Goal: Task Accomplishment & Management: Manage account settings

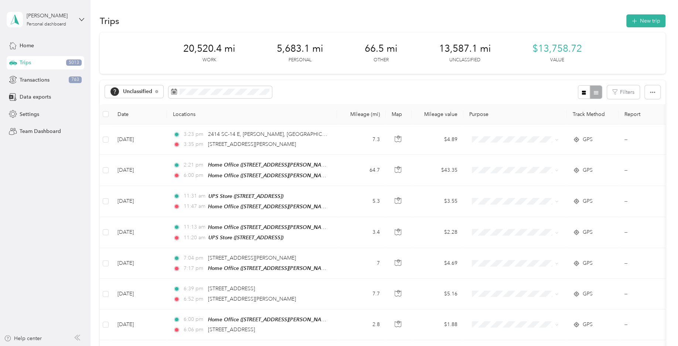
click at [146, 70] on div "20,520.4 mi Work 5,683.1 mi Personal 66.5 mi Other 13,587.1 mi Unclassified $13…" at bounding box center [383, 53] width 566 height 41
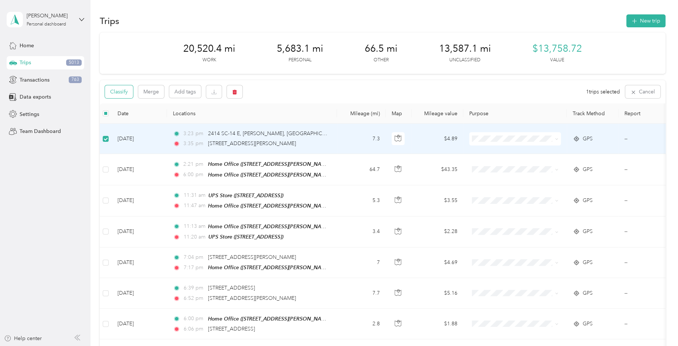
click at [125, 95] on button "Classify" at bounding box center [119, 91] width 28 height 13
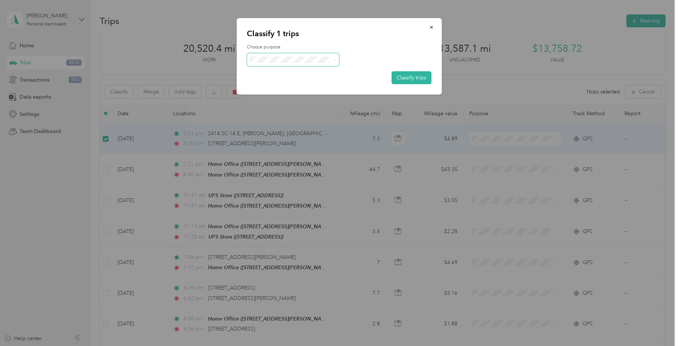
click at [290, 65] on span at bounding box center [293, 59] width 92 height 13
click at [281, 139] on span "Field Nation" at bounding box center [299, 139] width 69 height 8
click at [395, 71] on button "Classify trips" at bounding box center [411, 77] width 40 height 13
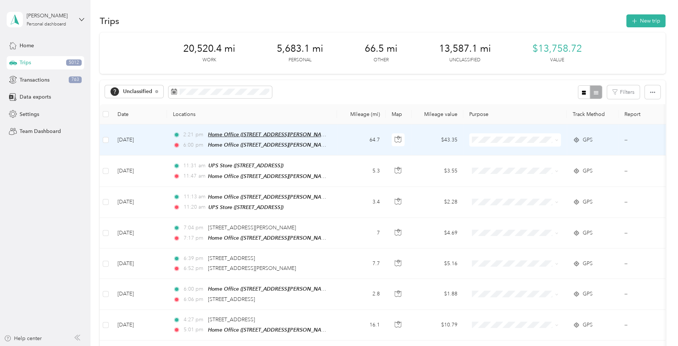
click at [242, 137] on span "Home Office ([STREET_ADDRESS][PERSON_NAME])" at bounding box center [270, 135] width 124 height 6
click at [336, 121] on div "Home Office ([STREET_ADDRESS][PERSON_NAME]) Auto detected as a Favorite Place E…" at bounding box center [270, 103] width 132 height 44
click at [400, 139] on icon "button" at bounding box center [398, 139] width 7 height 7
click at [123, 93] on button "Classify" at bounding box center [119, 91] width 28 height 13
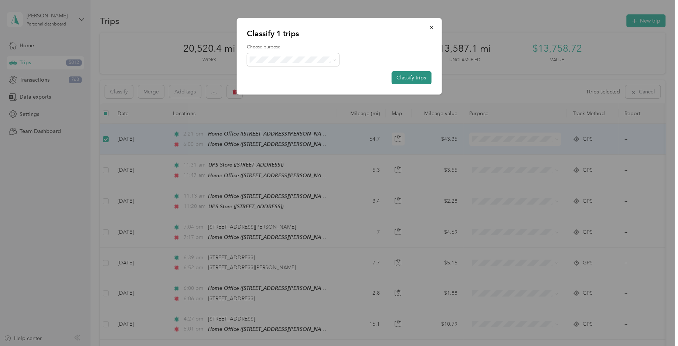
click at [424, 75] on button "Classify trips" at bounding box center [411, 77] width 40 height 13
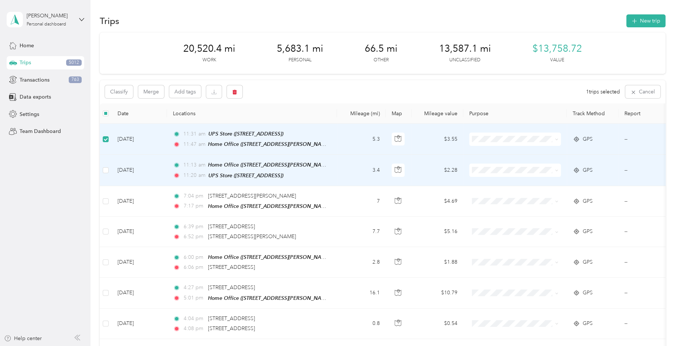
click at [102, 171] on td at bounding box center [106, 170] width 12 height 31
click at [104, 166] on label at bounding box center [106, 170] width 6 height 8
click at [122, 96] on button "Classify" at bounding box center [119, 91] width 28 height 13
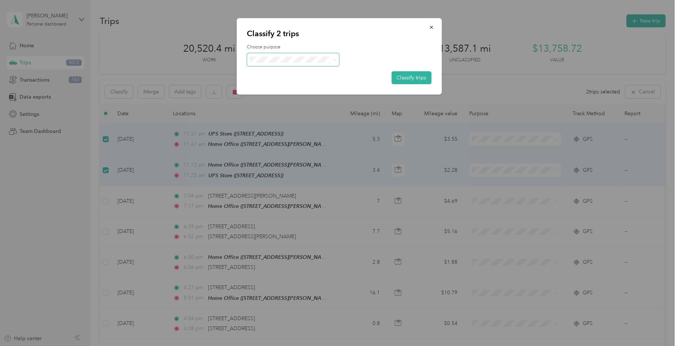
click at [310, 55] on span at bounding box center [293, 59] width 92 height 13
click at [293, 122] on span "Consultant" at bounding box center [299, 122] width 69 height 8
click at [404, 75] on button "Classify trips" at bounding box center [411, 77] width 40 height 13
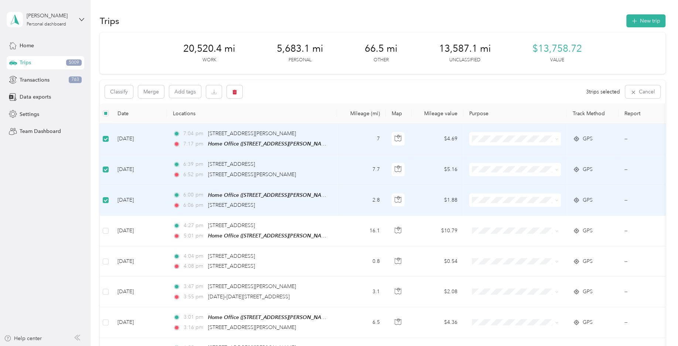
scroll to position [36, 0]
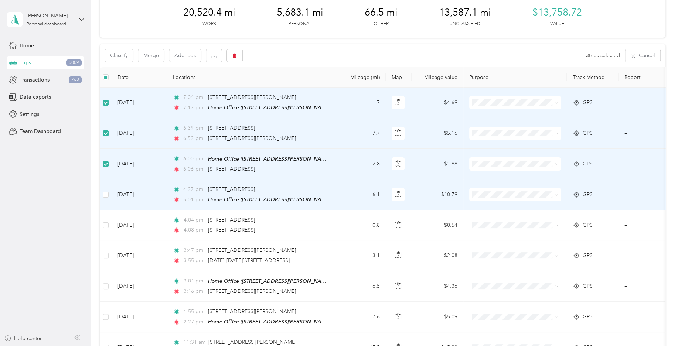
click at [110, 194] on td at bounding box center [106, 195] width 12 height 31
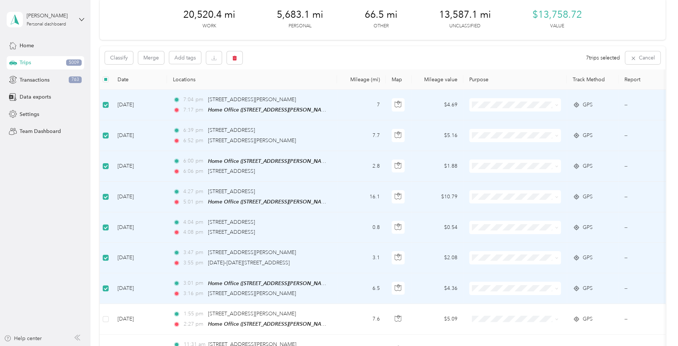
scroll to position [0, 0]
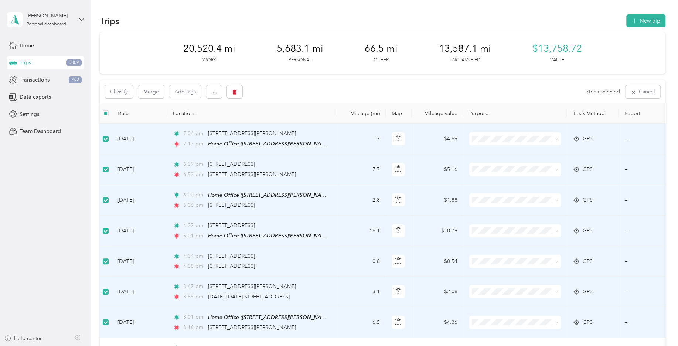
drag, startPoint x: 206, startPoint y: 286, endPoint x: 320, endPoint y: 288, distance: 113.4
click at [320, 288] on div "3:47 pm [STREET_ADDRESS][PERSON_NAME]" at bounding box center [250, 287] width 155 height 8
click at [127, 91] on button "Classify" at bounding box center [119, 91] width 28 height 13
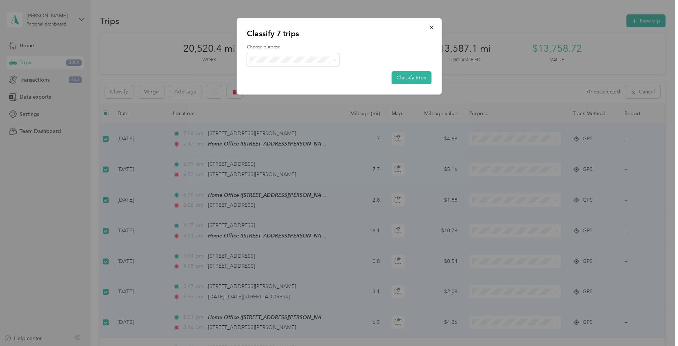
click at [286, 85] on span "Personal" at bounding box center [299, 88] width 69 height 8
click at [413, 78] on button "Classify trips" at bounding box center [411, 77] width 40 height 13
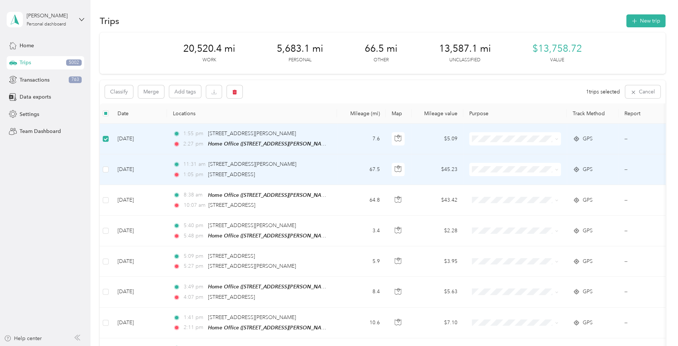
click at [103, 173] on td at bounding box center [106, 169] width 12 height 30
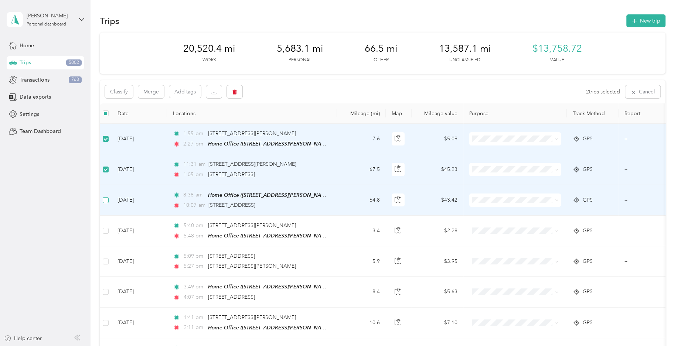
click at [106, 203] on label at bounding box center [106, 200] width 6 height 8
click at [130, 92] on button "Classify" at bounding box center [119, 91] width 28 height 13
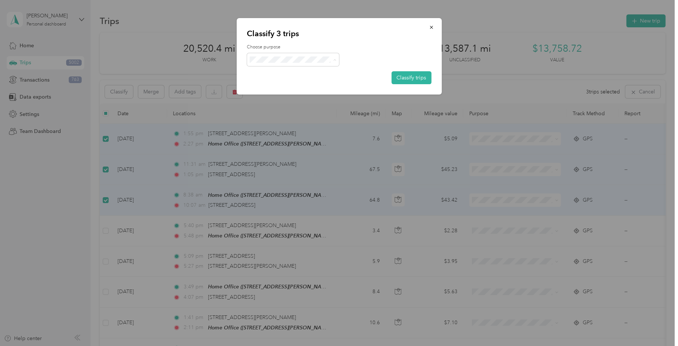
drag, startPoint x: 284, startPoint y: 143, endPoint x: 345, endPoint y: 117, distance: 66.4
click at [285, 142] on span "Field Nation" at bounding box center [293, 140] width 82 height 9
click at [416, 79] on button "Classify trips" at bounding box center [411, 77] width 40 height 13
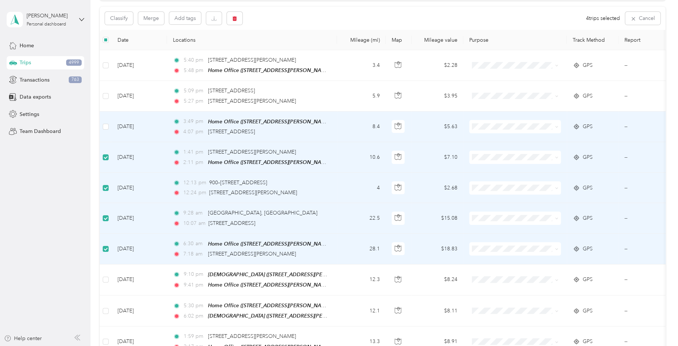
scroll to position [72, 0]
drag, startPoint x: 318, startPoint y: 133, endPoint x: 208, endPoint y: 129, distance: 110.5
click at [208, 129] on div "4:07 pm [STREET_ADDRESS]" at bounding box center [250, 133] width 155 height 8
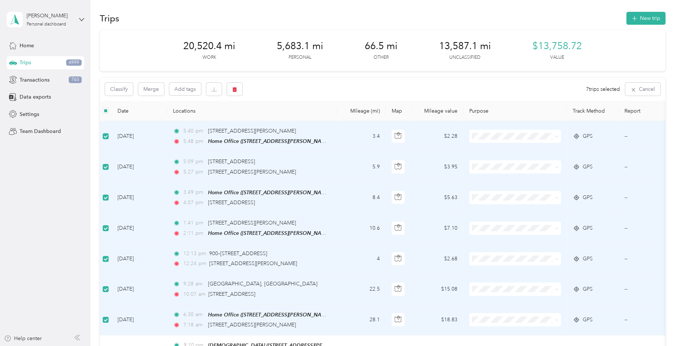
scroll to position [0, 0]
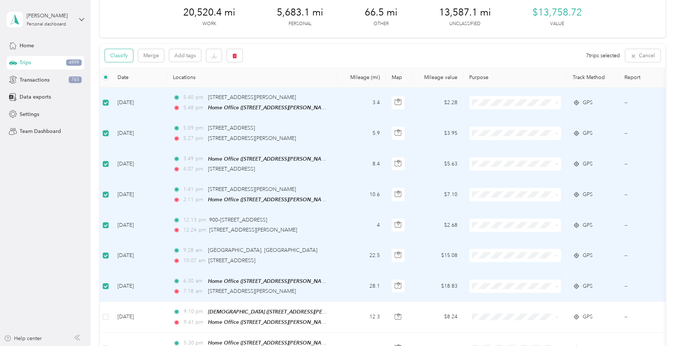
click at [123, 58] on button "Classify" at bounding box center [119, 55] width 28 height 13
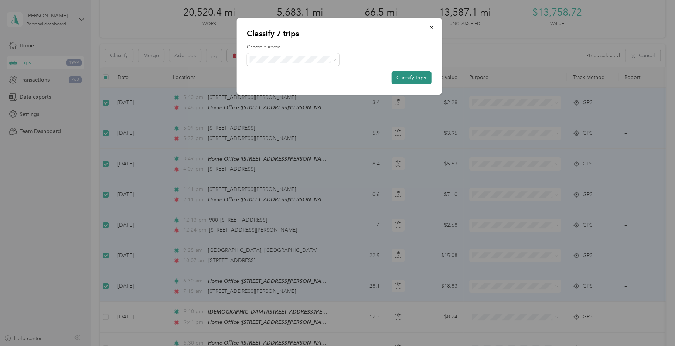
click at [422, 77] on button "Classify trips" at bounding box center [411, 77] width 40 height 13
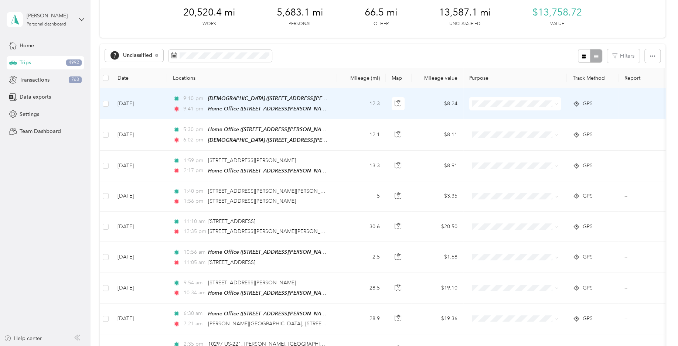
click at [101, 103] on td at bounding box center [106, 103] width 12 height 31
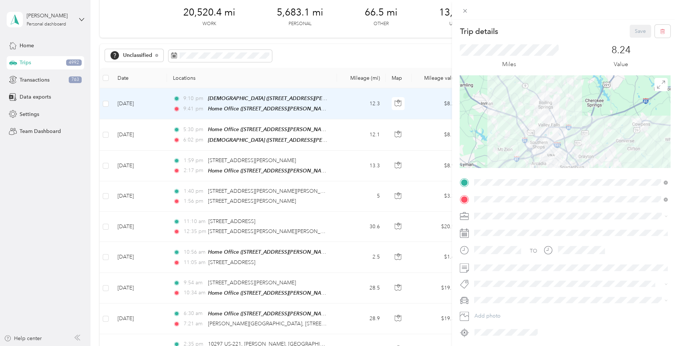
click at [105, 104] on div "Trip details Save This trip cannot be edited because it is either under review,…" at bounding box center [339, 173] width 678 height 346
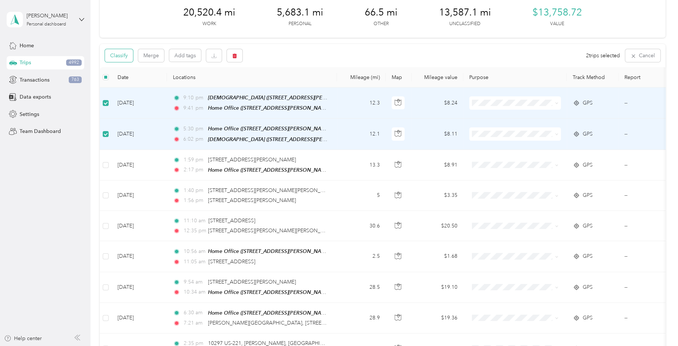
click at [125, 57] on button "Classify" at bounding box center [119, 55] width 28 height 13
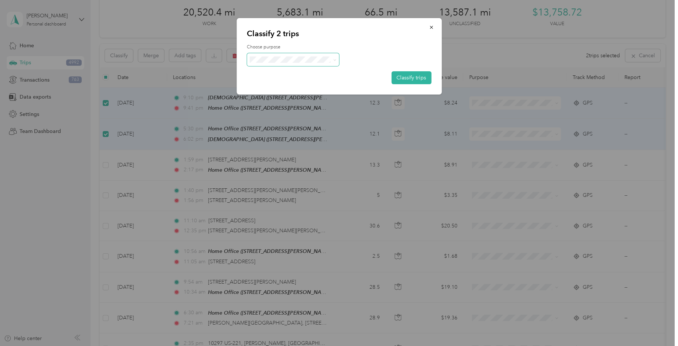
click at [305, 55] on span at bounding box center [293, 59] width 92 height 13
click at [287, 82] on li "Personal" at bounding box center [293, 88] width 92 height 14
click at [410, 74] on button "Classify trips" at bounding box center [411, 77] width 40 height 13
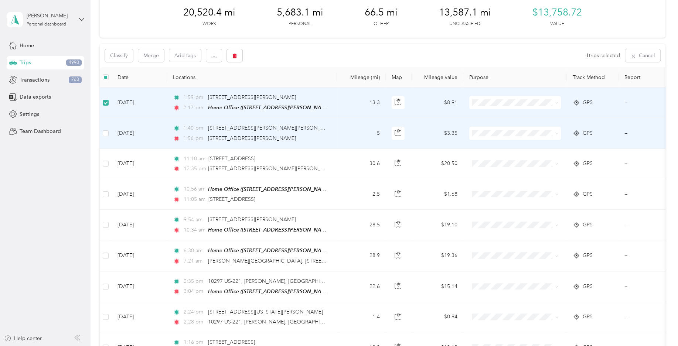
click at [109, 129] on td at bounding box center [106, 133] width 12 height 30
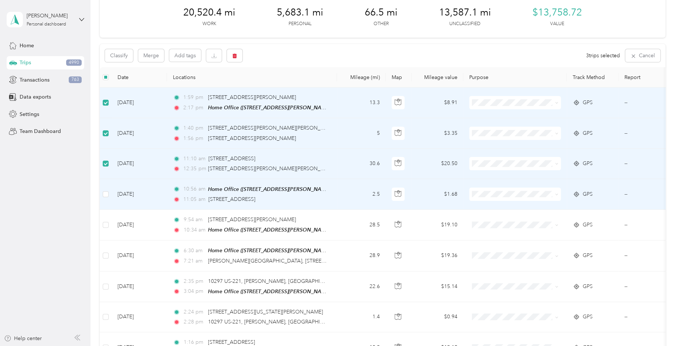
click at [102, 193] on td at bounding box center [106, 194] width 12 height 31
click at [124, 55] on button "Classify" at bounding box center [119, 55] width 28 height 13
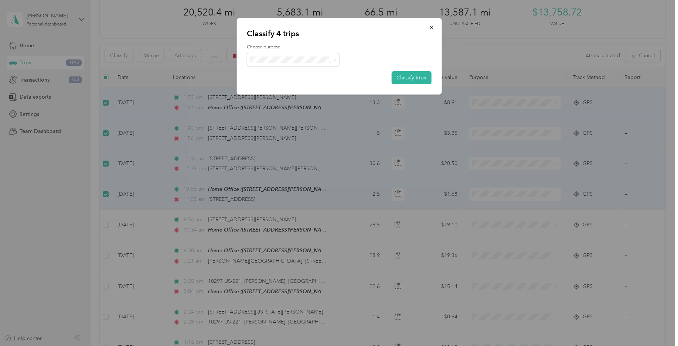
click at [286, 124] on span "Consultant" at bounding box center [293, 122] width 82 height 18
click at [410, 76] on button "Classify trips" at bounding box center [411, 77] width 40 height 13
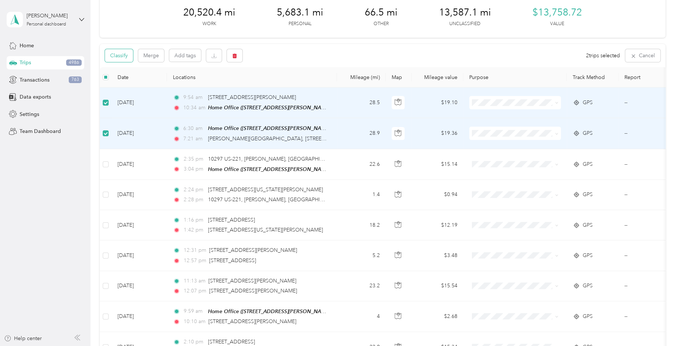
click at [121, 59] on button "Classify" at bounding box center [119, 55] width 28 height 13
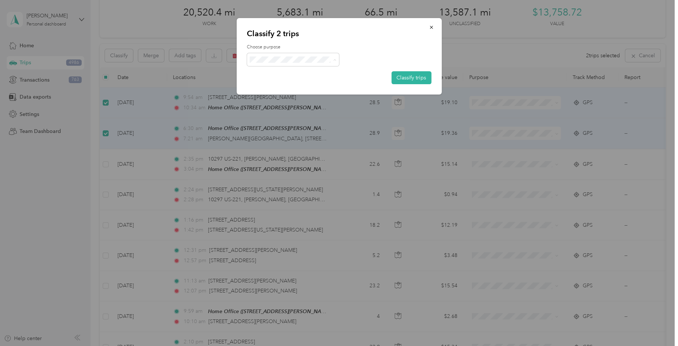
click at [292, 139] on span "Field Nation" at bounding box center [299, 141] width 69 height 8
click at [401, 76] on button "Classify trips" at bounding box center [411, 77] width 40 height 13
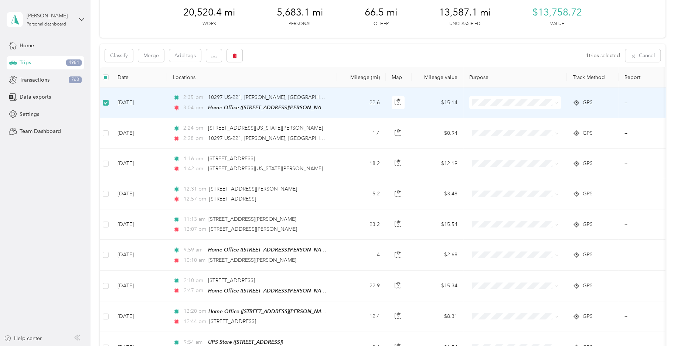
click at [106, 107] on td at bounding box center [106, 103] width 12 height 31
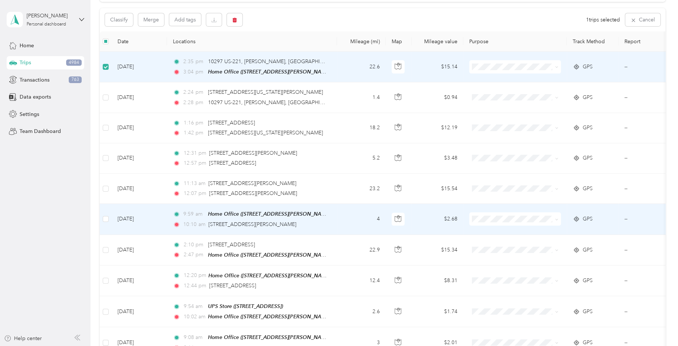
scroll to position [73, 0]
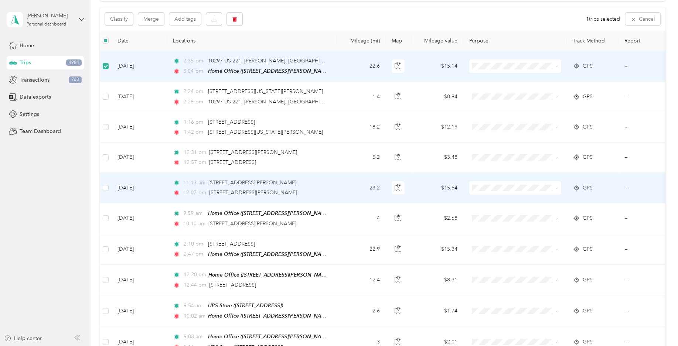
drag, startPoint x: 307, startPoint y: 192, endPoint x: 208, endPoint y: 188, distance: 99.4
click at [208, 189] on div "12:07 pm [STREET_ADDRESS][PERSON_NAME]" at bounding box center [250, 193] width 155 height 8
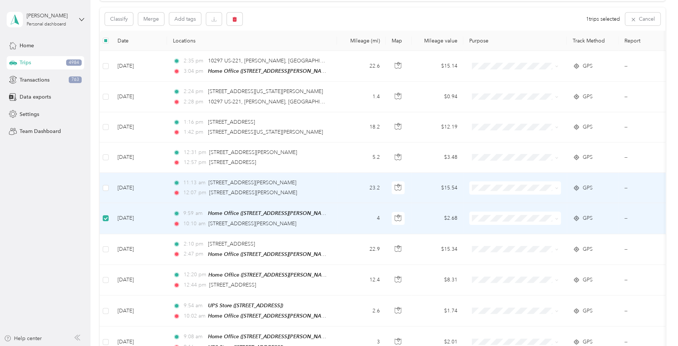
click at [107, 182] on td at bounding box center [106, 188] width 12 height 30
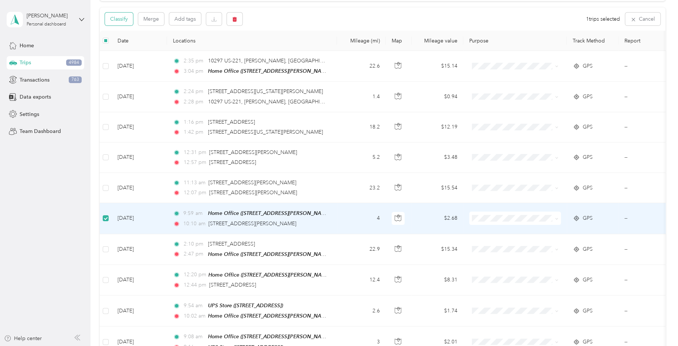
click at [126, 20] on button "Classify" at bounding box center [119, 19] width 28 height 13
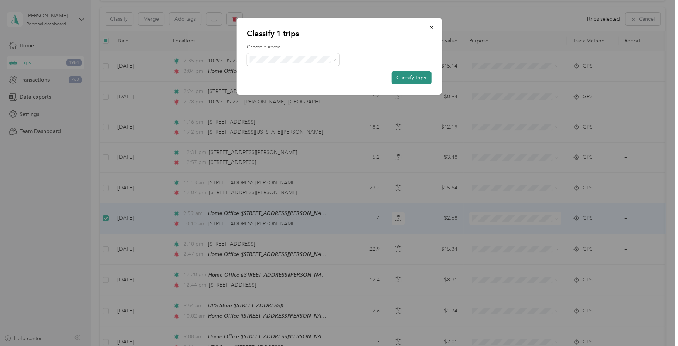
click at [415, 80] on button "Classify trips" at bounding box center [411, 77] width 40 height 13
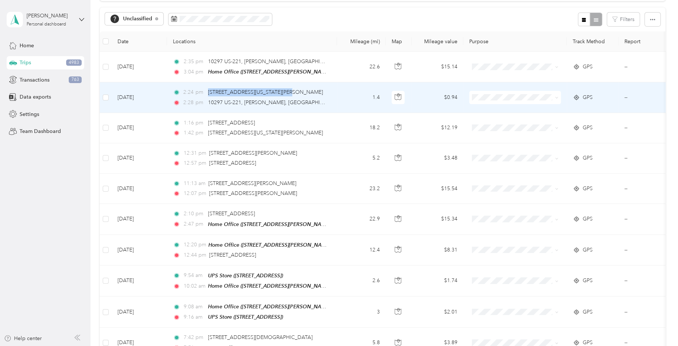
drag, startPoint x: 303, startPoint y: 95, endPoint x: 208, endPoint y: 93, distance: 95.7
click at [208, 93] on div "2:24 pm [STREET_ADDRESS][US_STATE][PERSON_NAME]" at bounding box center [250, 92] width 155 height 8
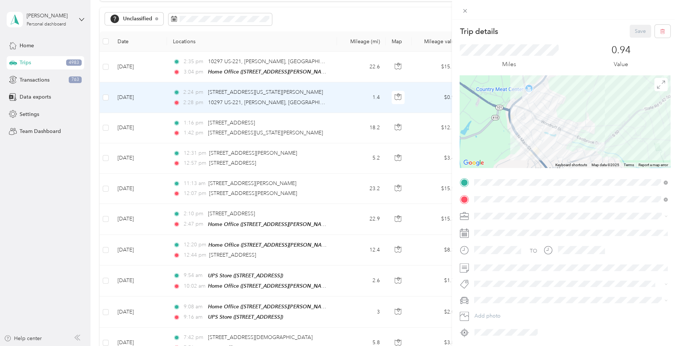
click at [106, 71] on div "Trip details Save This trip cannot be edited because it is either under review,…" at bounding box center [339, 173] width 678 height 346
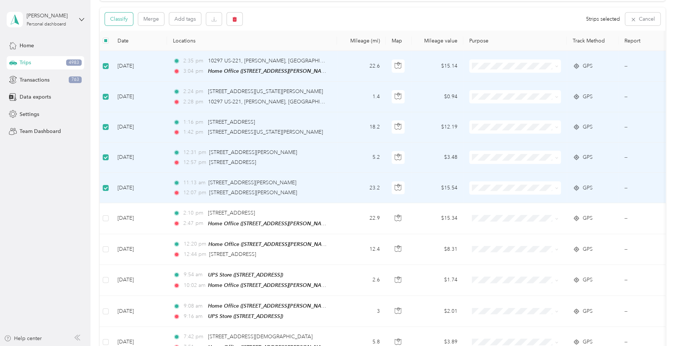
click at [126, 21] on button "Classify" at bounding box center [119, 19] width 28 height 13
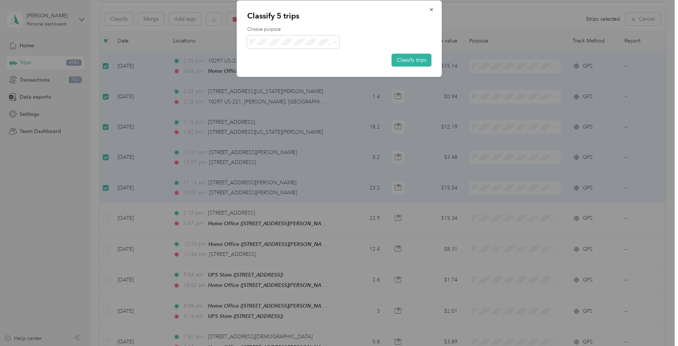
scroll to position [73, 0]
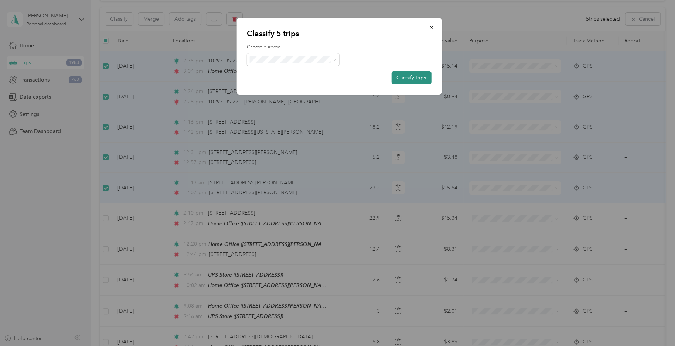
click at [400, 78] on button "Classify trips" at bounding box center [411, 77] width 40 height 13
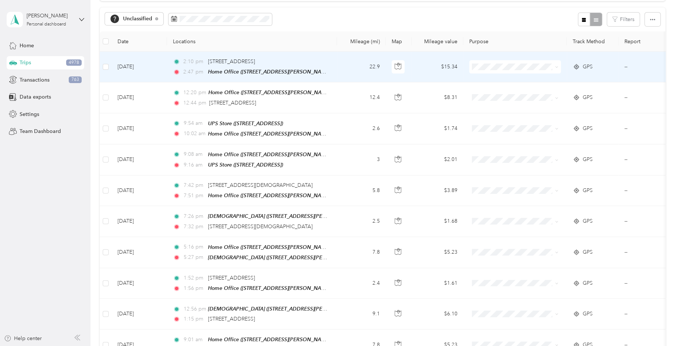
drag, startPoint x: 298, startPoint y: 65, endPoint x: 204, endPoint y: 59, distance: 93.6
click at [204, 59] on div "2:10 pm [STREET_ADDRESS]" at bounding box center [250, 62] width 155 height 8
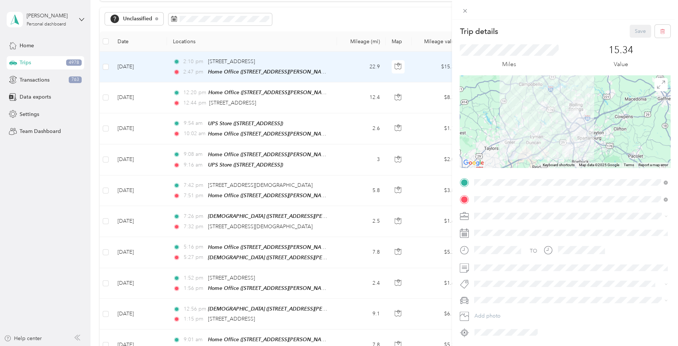
click at [107, 66] on div "Trip details Save This trip cannot be edited because it is either under review,…" at bounding box center [339, 173] width 678 height 346
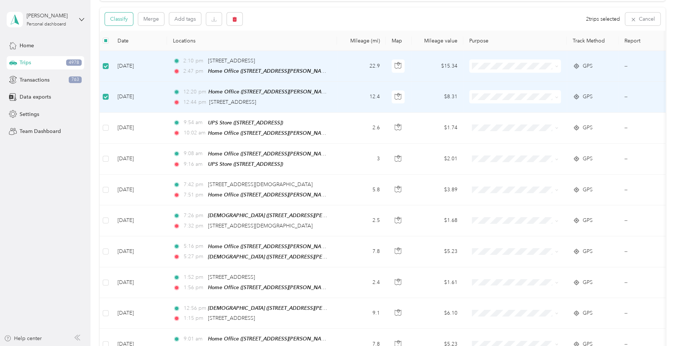
click at [127, 23] on button "Classify" at bounding box center [119, 19] width 28 height 13
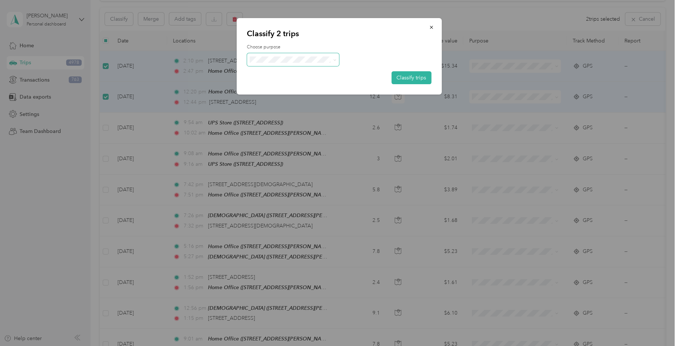
click at [314, 66] on span at bounding box center [293, 59] width 92 height 13
click at [286, 127] on span "Medical" at bounding box center [293, 125] width 82 height 18
click at [412, 75] on button "Classify trips" at bounding box center [411, 77] width 40 height 13
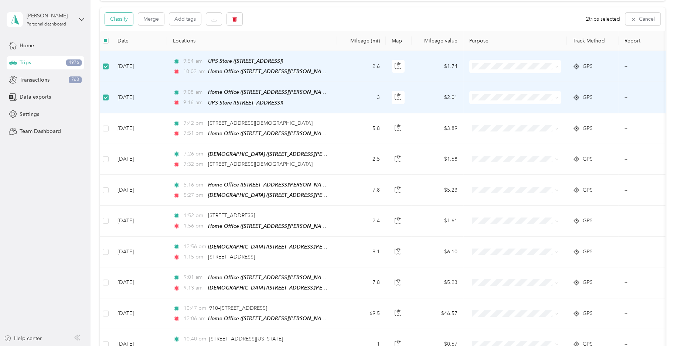
click at [127, 21] on button "Classify" at bounding box center [119, 19] width 28 height 13
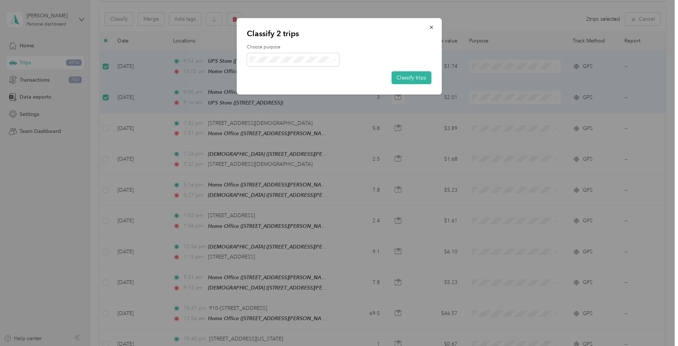
click at [288, 118] on span "Consultant" at bounding box center [293, 122] width 82 height 18
click at [402, 76] on button "Classify trips" at bounding box center [411, 77] width 40 height 13
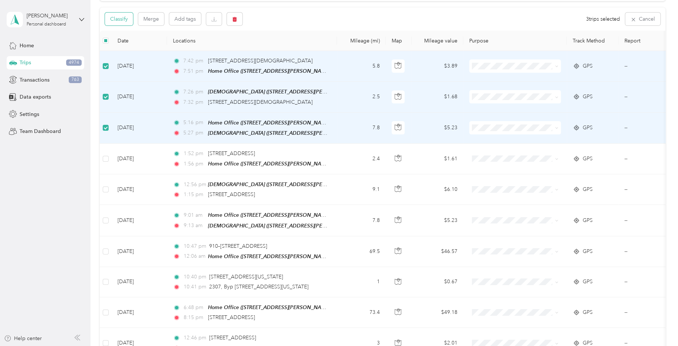
click at [125, 20] on button "Classify" at bounding box center [119, 19] width 28 height 13
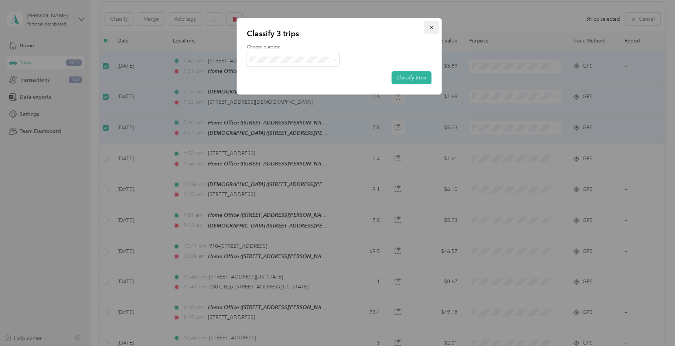
click at [430, 28] on icon "button" at bounding box center [430, 27] width 5 height 5
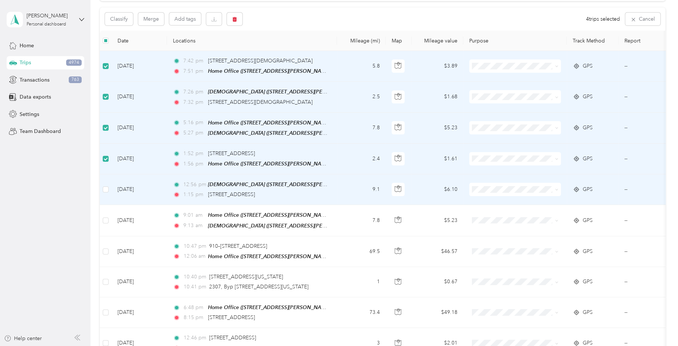
click at [109, 185] on td at bounding box center [106, 189] width 12 height 31
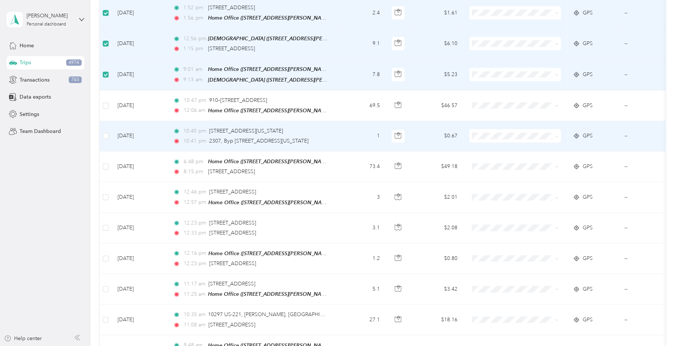
scroll to position [219, 0]
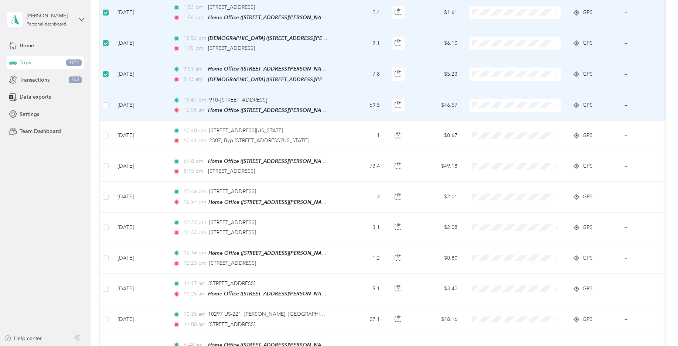
drag, startPoint x: 328, startPoint y: 96, endPoint x: 209, endPoint y: 96, distance: 119.3
click at [209, 96] on td "10:47 pm 910–[STREET_ADDRESS] 12:06 am Home Office ([STREET_ADDRESS][PERSON_NAM…" at bounding box center [252, 105] width 170 height 31
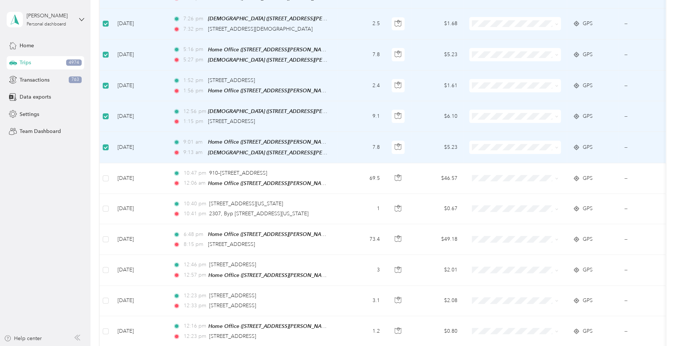
scroll to position [182, 0]
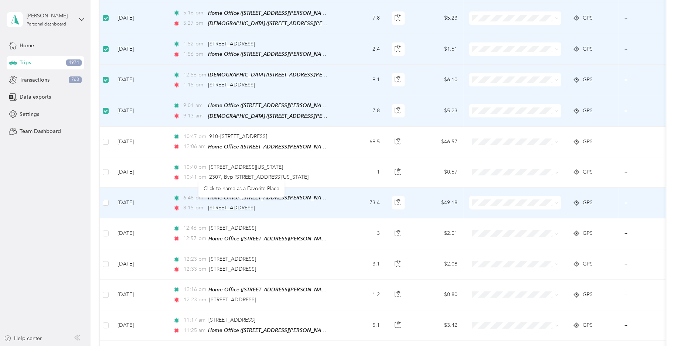
drag, startPoint x: 277, startPoint y: 206, endPoint x: 208, endPoint y: 204, distance: 69.1
click at [208, 204] on div "8:15 pm [STREET_ADDRESS]" at bounding box center [250, 208] width 155 height 8
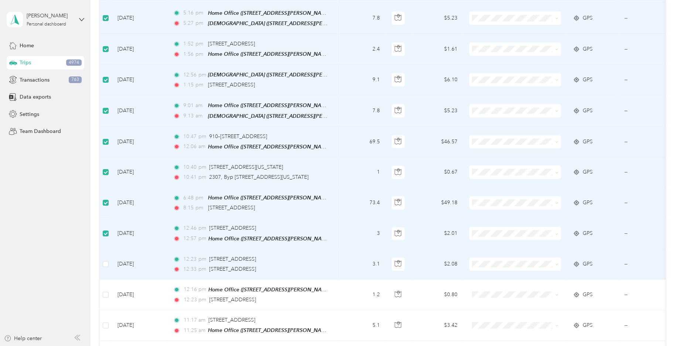
click at [109, 263] on td at bounding box center [106, 264] width 12 height 30
click at [105, 264] on label at bounding box center [106, 264] width 6 height 8
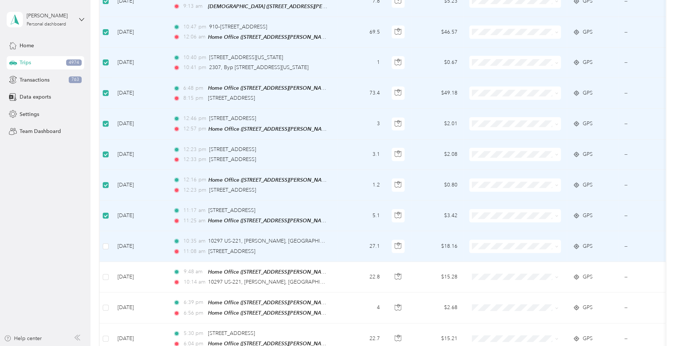
scroll to position [329, 0]
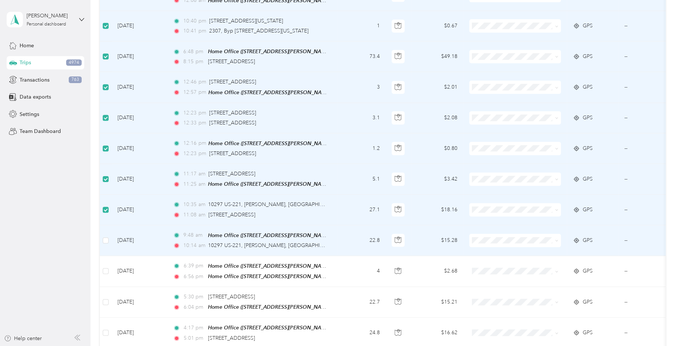
click at [102, 235] on td at bounding box center [106, 240] width 12 height 31
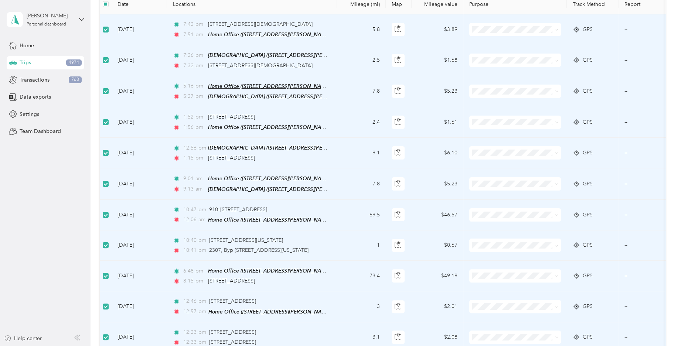
scroll to position [0, 0]
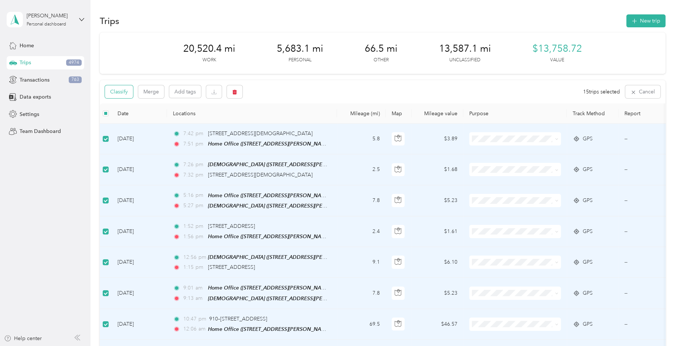
click at [127, 92] on button "Classify" at bounding box center [119, 91] width 28 height 13
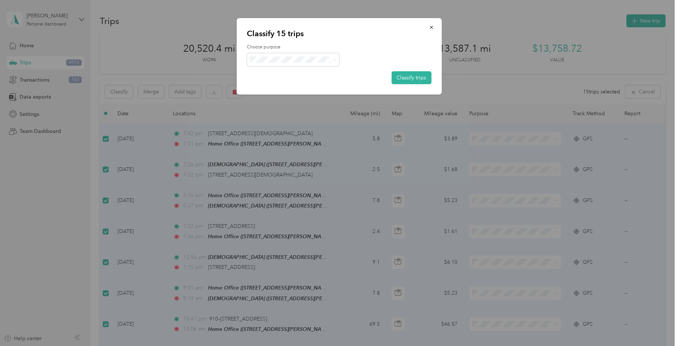
click at [297, 90] on span "Personal" at bounding box center [293, 88] width 82 height 9
click at [413, 75] on button "Classify trips" at bounding box center [411, 77] width 40 height 13
